Goal: Task Accomplishment & Management: Manage account settings

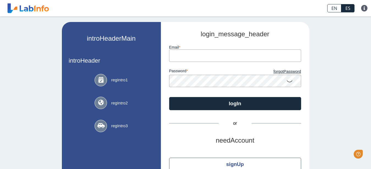
click at [220, 56] on input "email" at bounding box center [235, 56] width 132 height 12
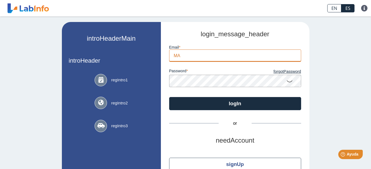
type input "M"
type input "n"
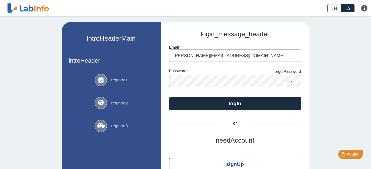
click at [225, 56] on input "[PERSON_NAME][EMAIL_ADDRESS][DOMAIN_NAME]" at bounding box center [235, 56] width 132 height 12
type input "[PERSON_NAME][EMAIL_ADDRESS][DOMAIN_NAME]"
click at [324, 64] on div "introHeaderMain introHeader regIntro1 regIntro2 regIntro3 hipaaCompliant login_…" at bounding box center [185, 107] width 371 height 181
click at [287, 80] on icon at bounding box center [289, 81] width 7 height 11
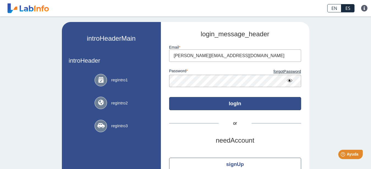
click at [237, 103] on button "logIn" at bounding box center [235, 103] width 132 height 13
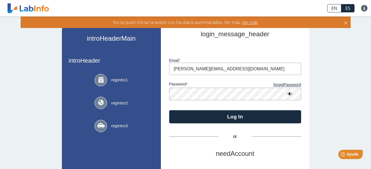
click at [247, 21] on span "Ver más" at bounding box center [249, 22] width 17 height 6
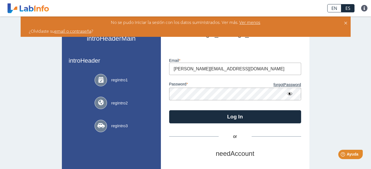
click at [345, 20] on icon at bounding box center [346, 22] width 4 height 6
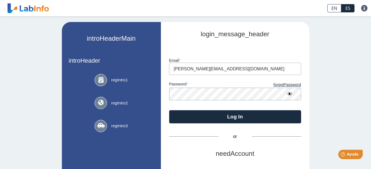
scroll to position [42, 0]
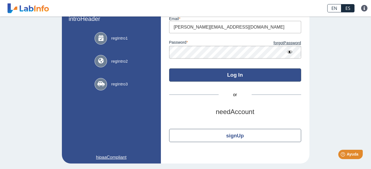
click at [238, 78] on button "Log In" at bounding box center [235, 75] width 132 height 13
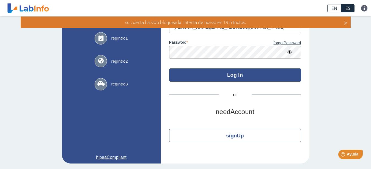
click at [346, 22] on icon at bounding box center [346, 22] width 4 height 6
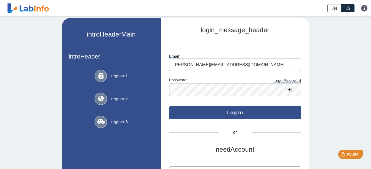
scroll to position [0, 0]
